Goal: Task Accomplishment & Management: Manage account settings

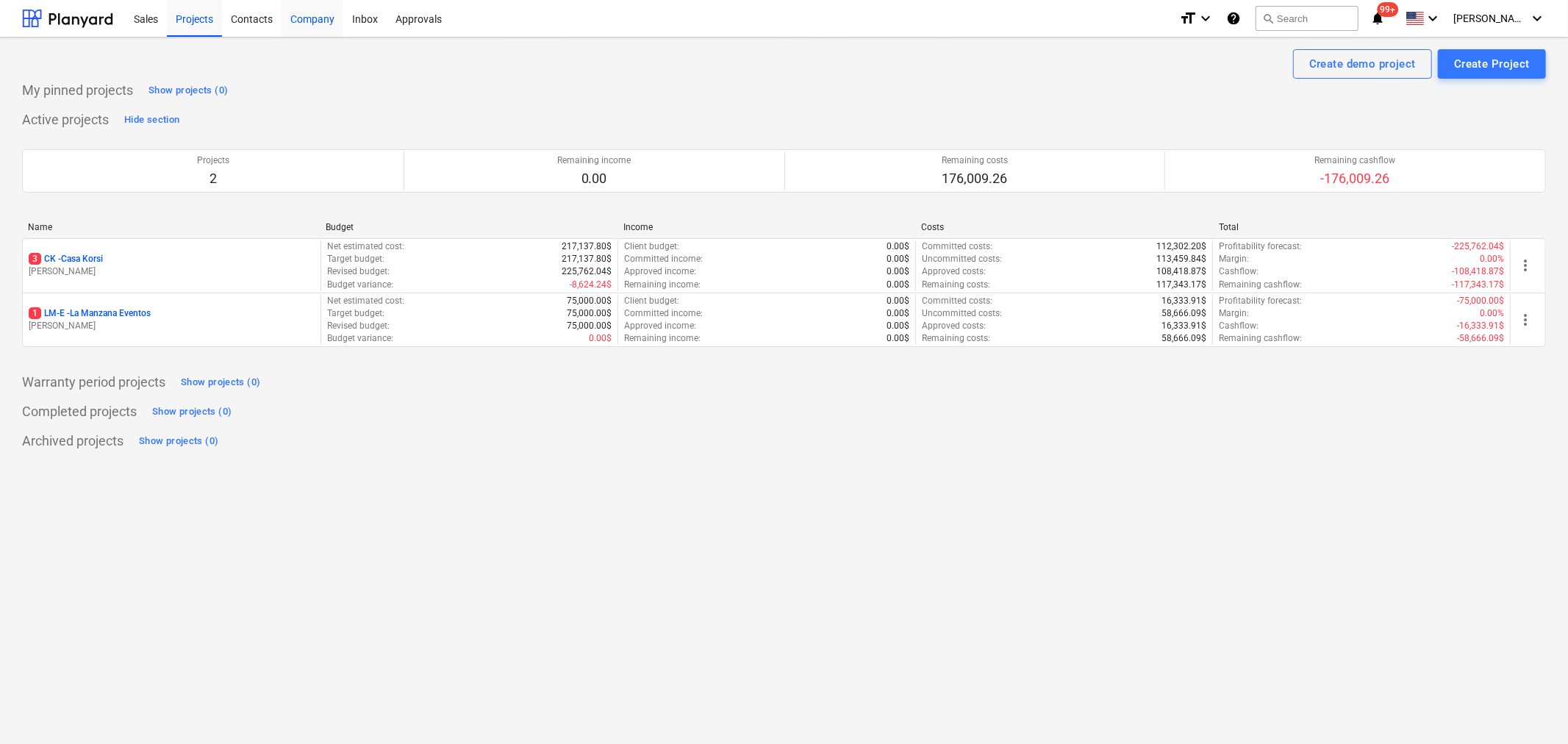
click at [323, 19] on div "Company" at bounding box center [313, 18] width 62 height 38
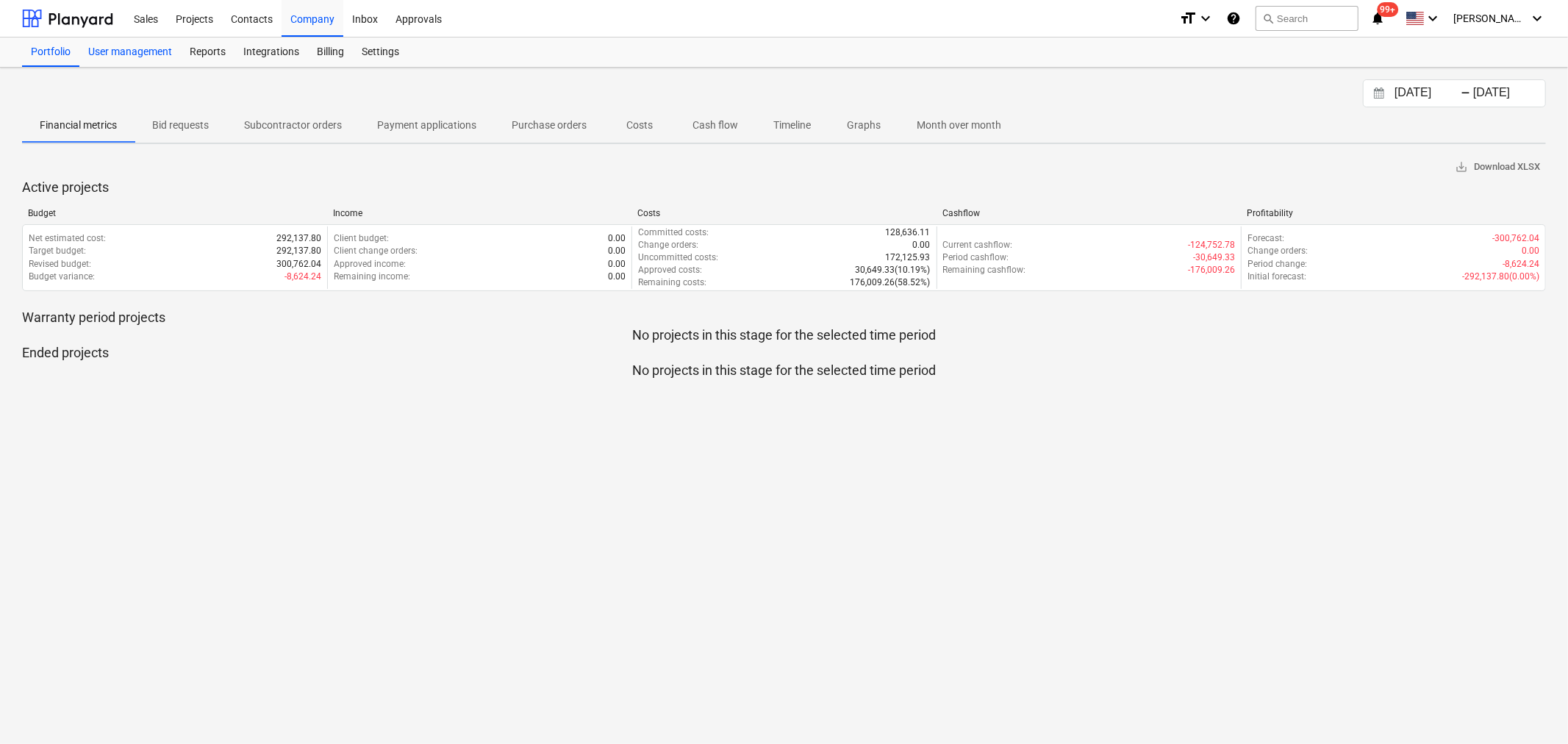
click at [140, 48] on div "User management" at bounding box center [130, 52] width 101 height 29
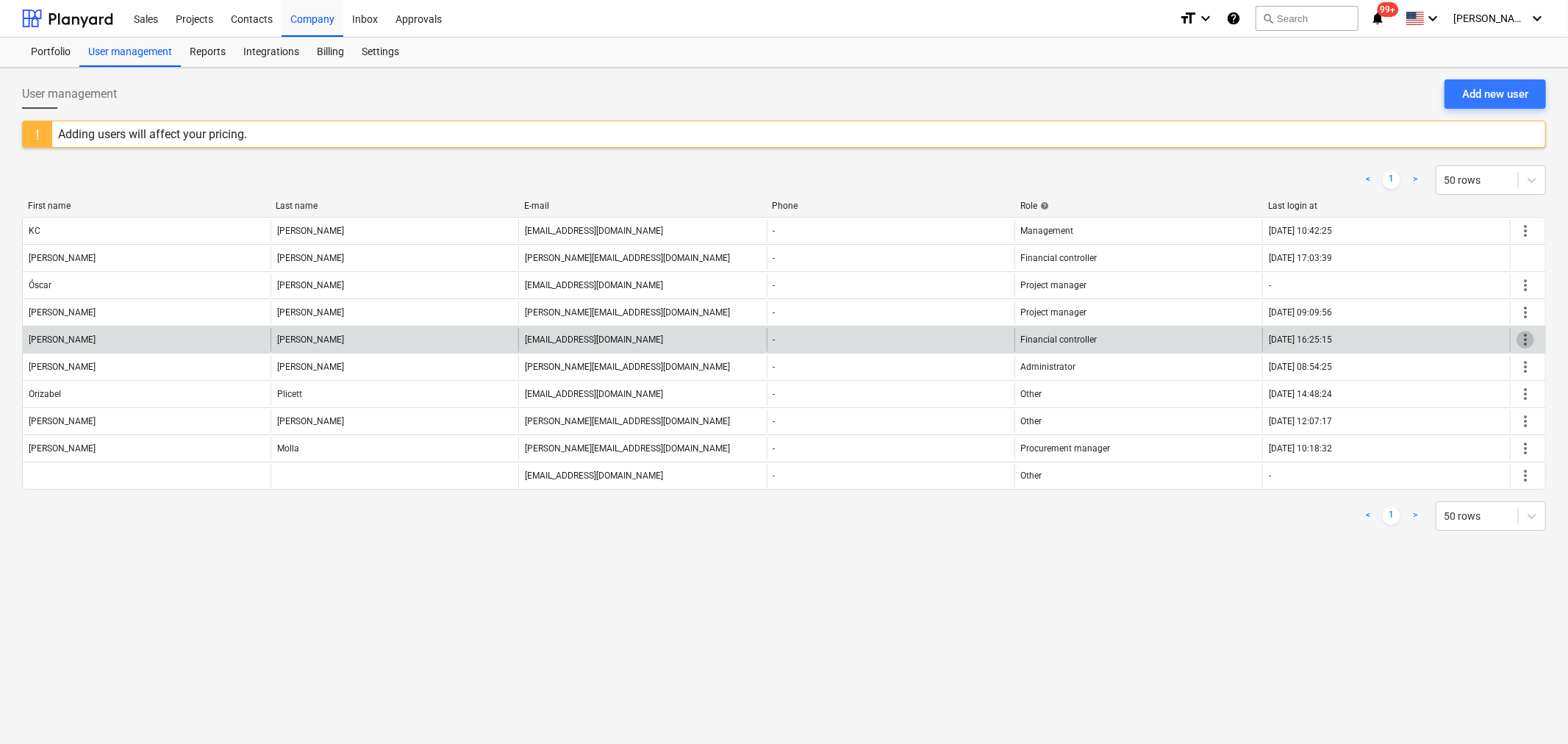
click at [1523, 338] on span "more_vert" at bounding box center [1524, 339] width 17 height 17
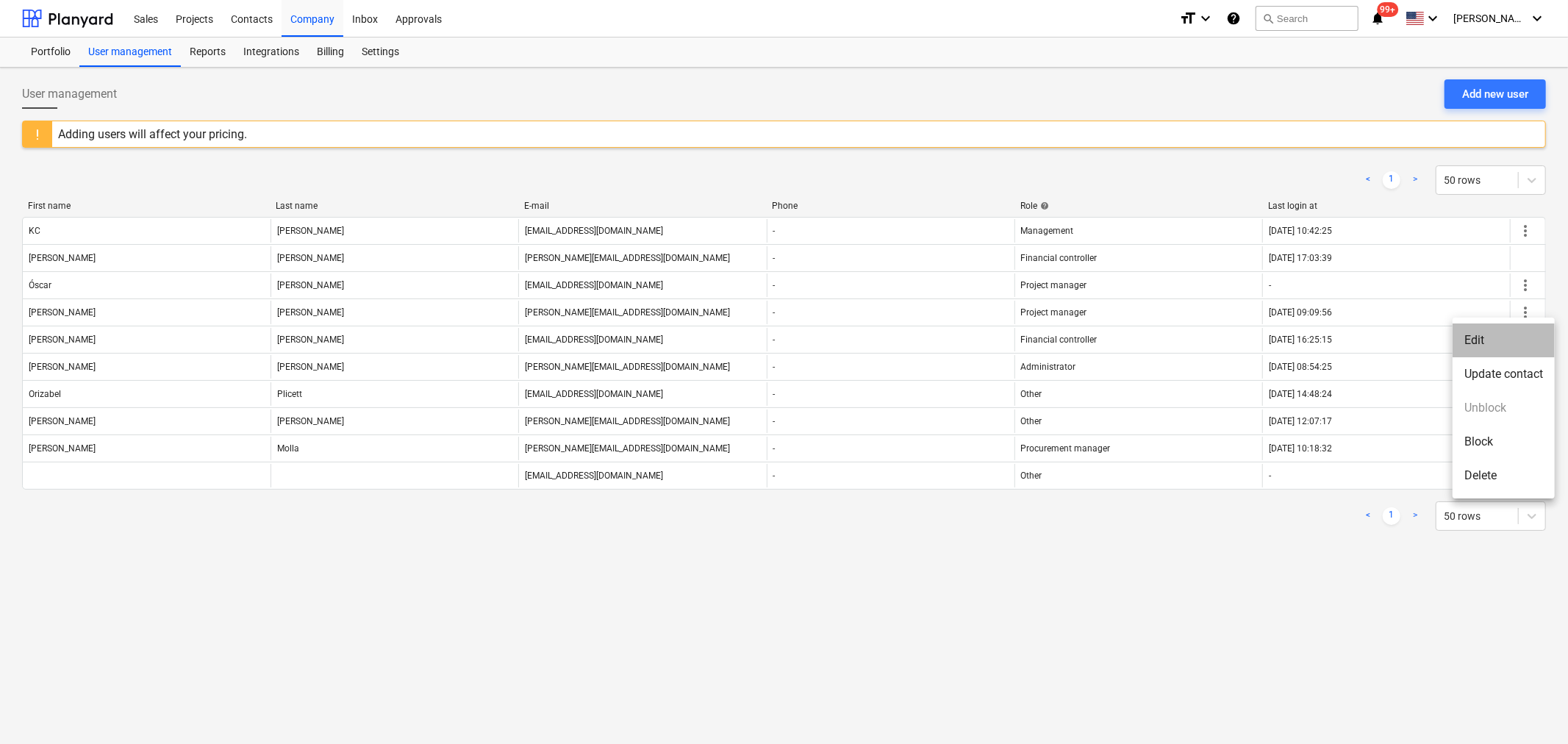
click at [1468, 339] on li "Edit" at bounding box center [1503, 340] width 102 height 34
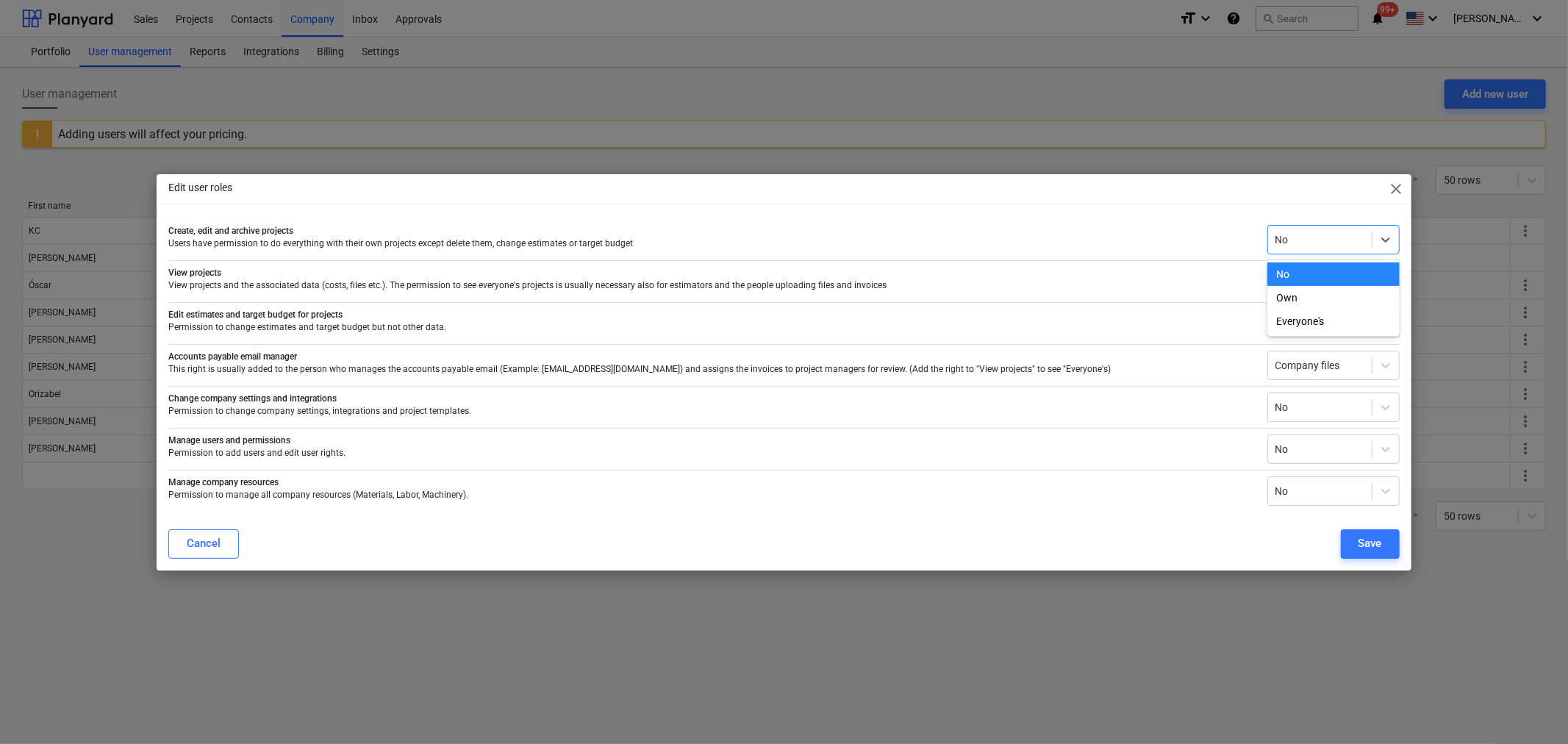
click at [1320, 240] on div at bounding box center [1320, 239] width 89 height 14
click at [1324, 317] on div "Everyone's" at bounding box center [1332, 321] width 132 height 23
click at [1324, 239] on div at bounding box center [1320, 239] width 89 height 14
click at [1308, 299] on div "Own" at bounding box center [1332, 298] width 132 height 23
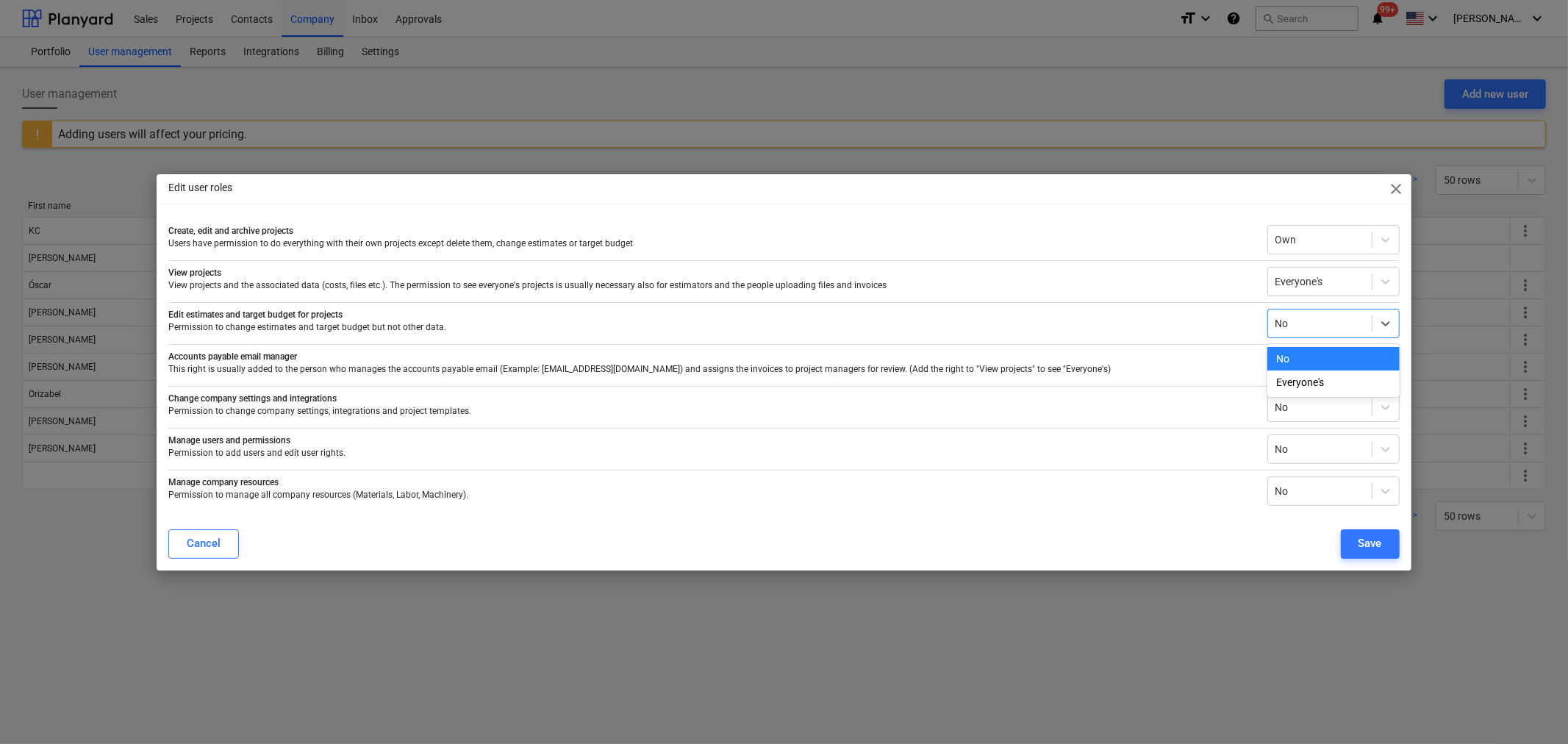
click at [1350, 322] on div at bounding box center [1320, 323] width 89 height 14
click at [1332, 388] on div "Everyone's" at bounding box center [1332, 382] width 132 height 23
click at [1370, 539] on div "Save" at bounding box center [1369, 543] width 23 height 19
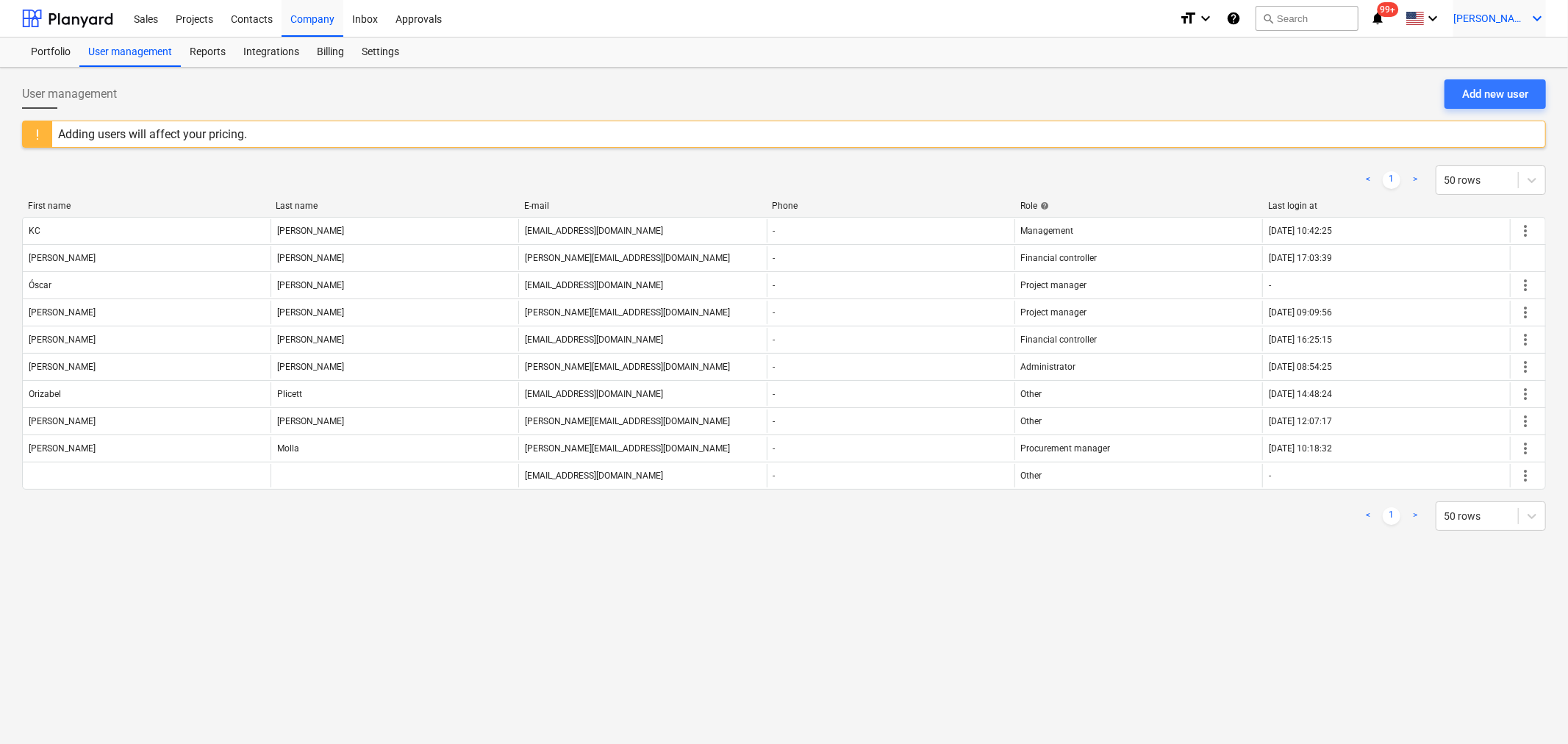
click at [1494, 18] on span "[PERSON_NAME]" at bounding box center [1489, 19] width 73 height 12
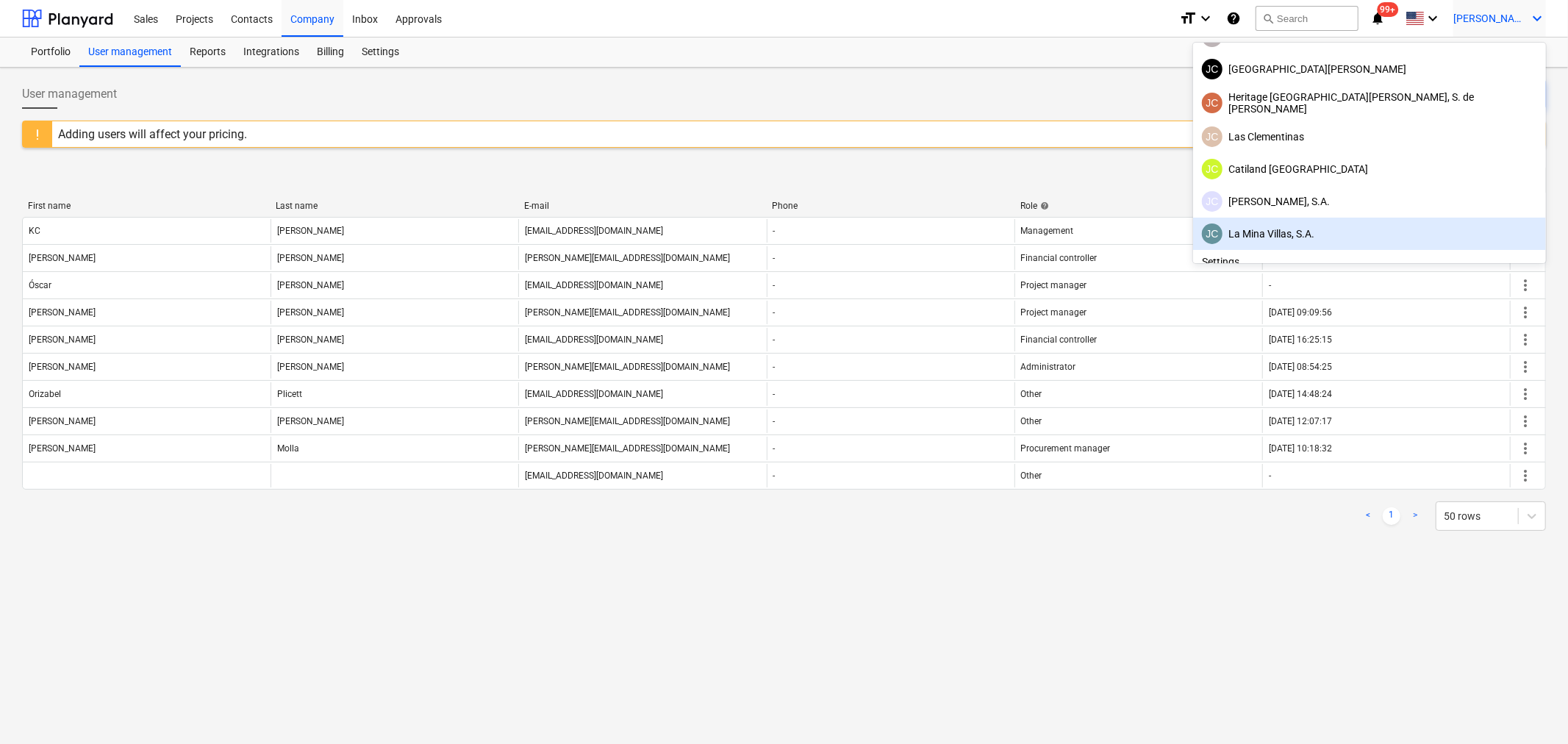
scroll to position [82, 0]
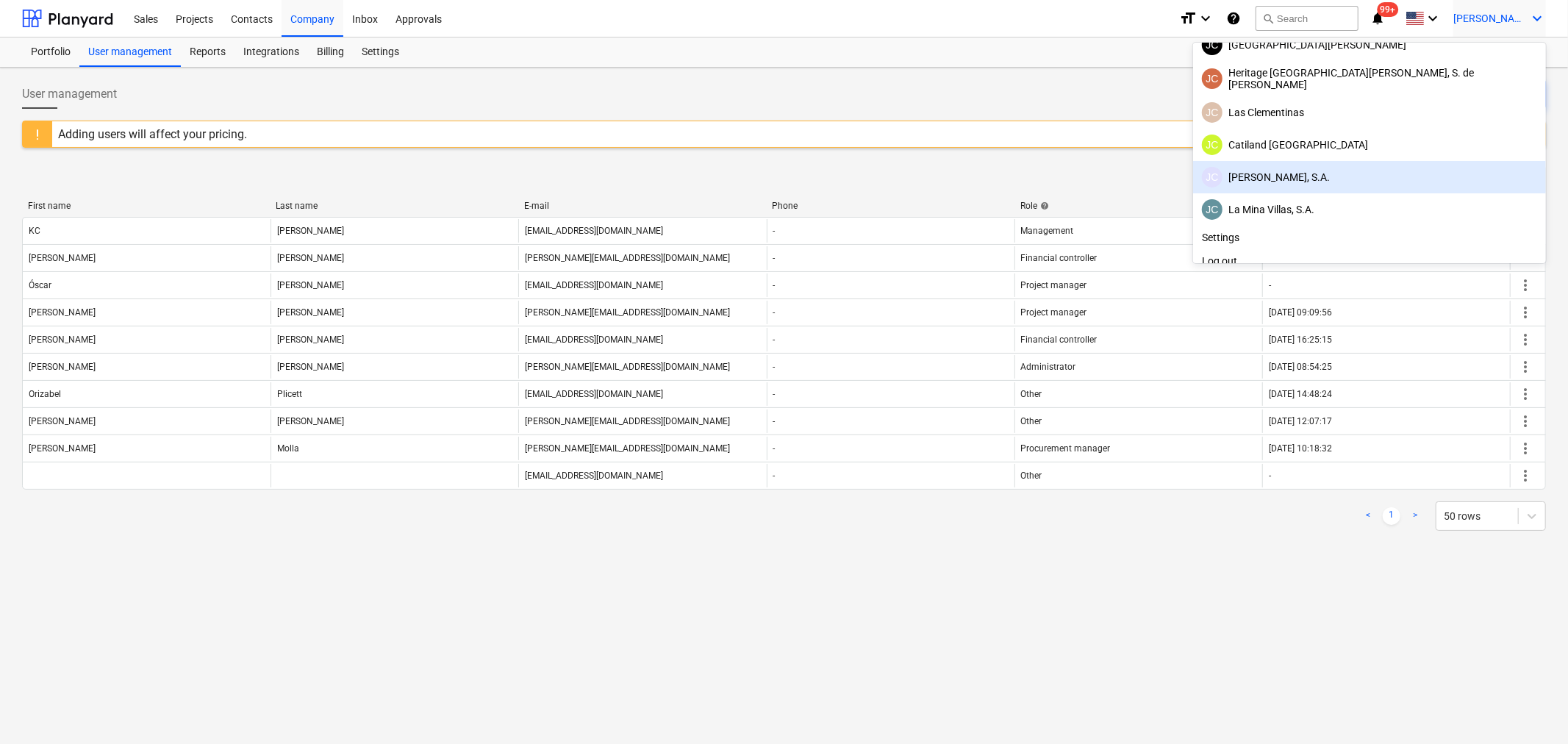
click at [1416, 174] on div "[PERSON_NAME], S.A." at bounding box center [1369, 177] width 335 height 20
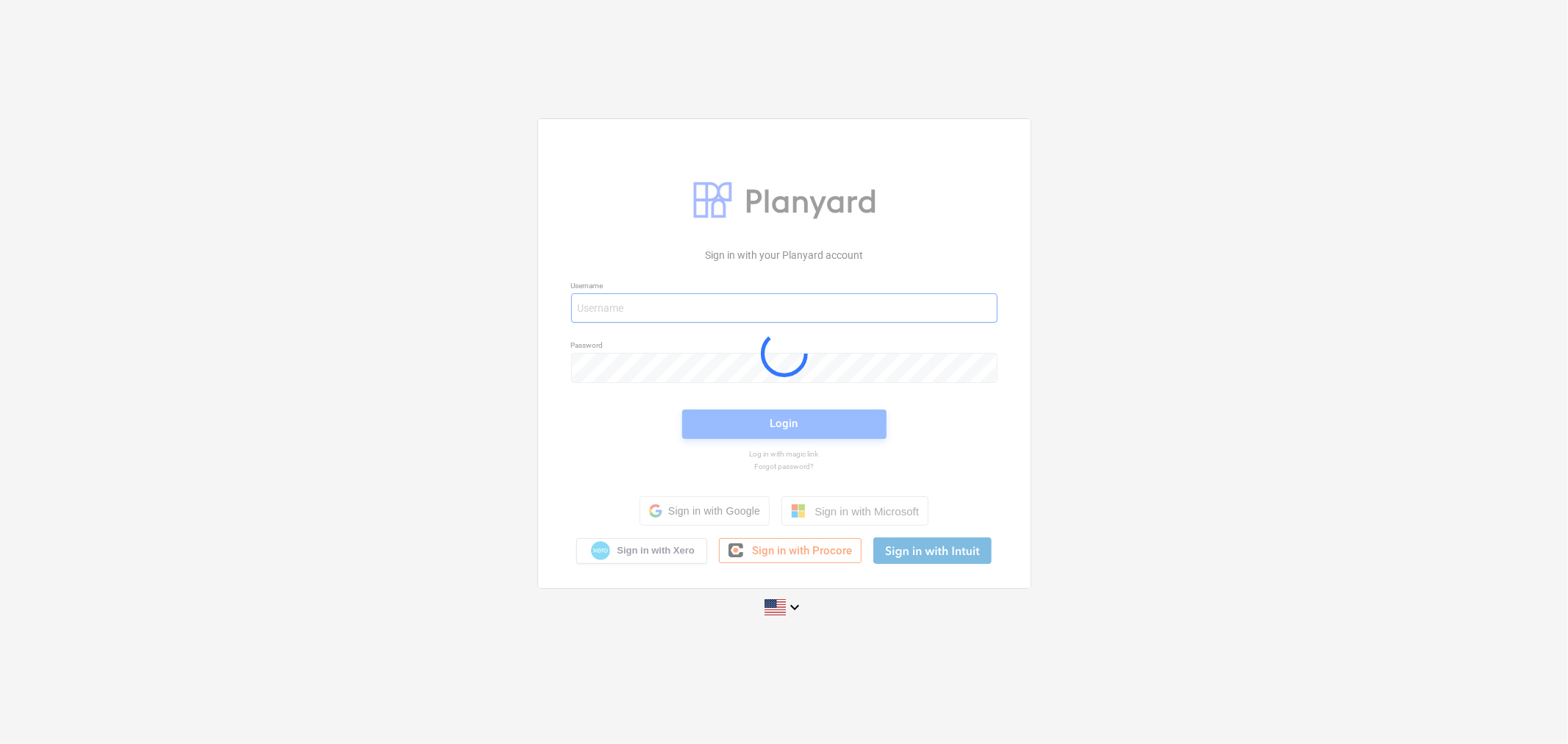
type input "[PERSON_NAME][EMAIL_ADDRESS][DOMAIN_NAME]"
